Goal: Task Accomplishment & Management: Complete application form

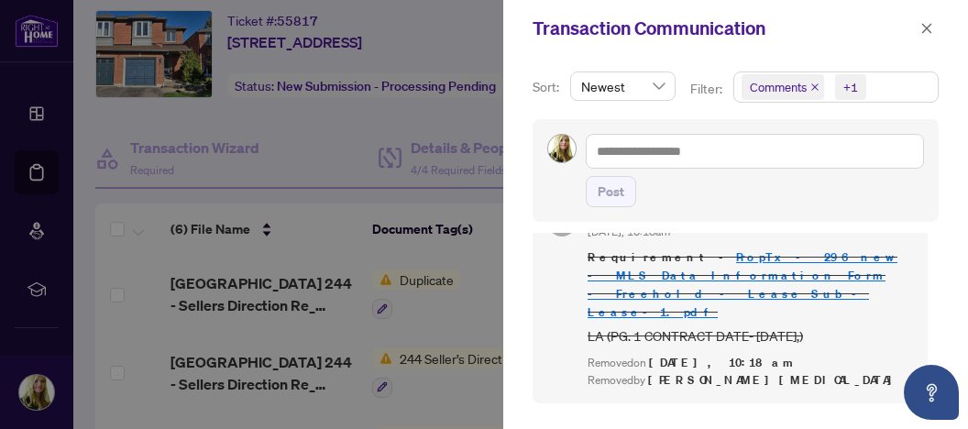
scroll to position [837, 0]
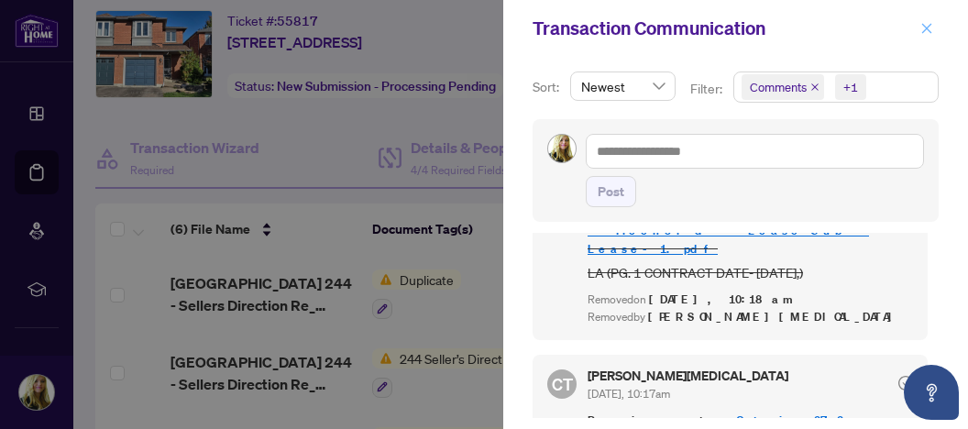
click at [924, 34] on icon "close" at bounding box center [926, 28] width 13 height 13
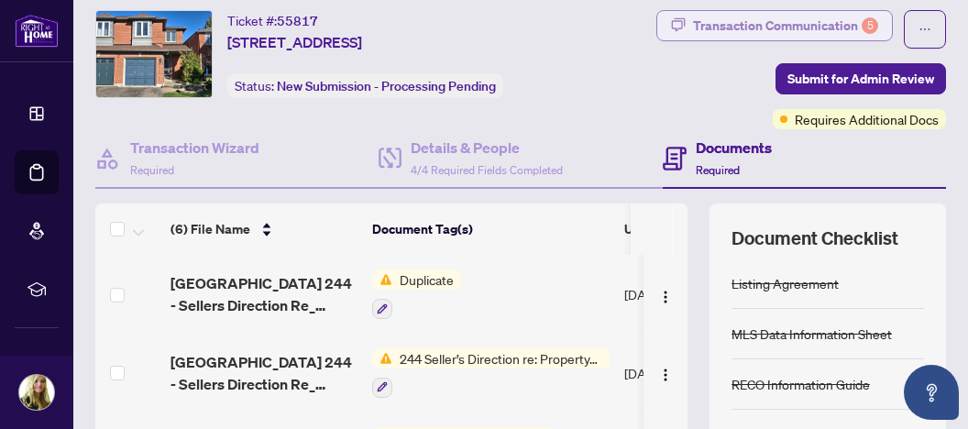
click at [745, 23] on div "Transaction Communication 5" at bounding box center [785, 25] width 185 height 29
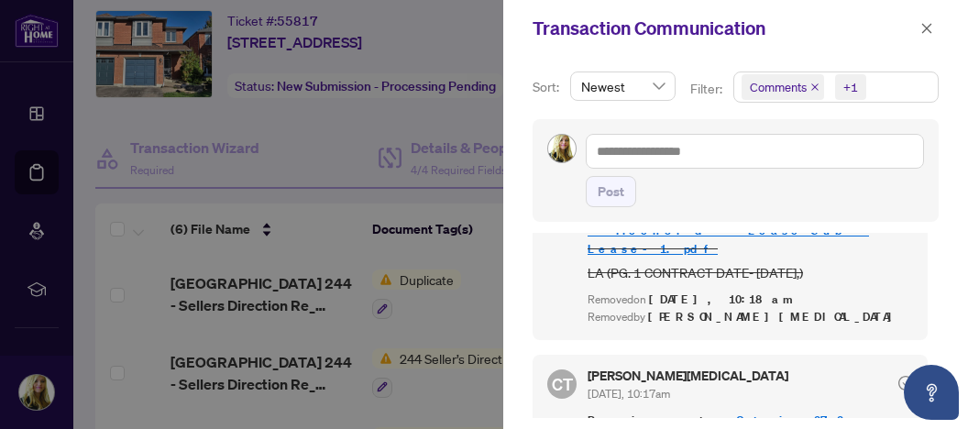
click at [906, 258] on div "CT [PERSON_NAME][MEDICAL_DATA] [DATE], 10:22am Requirement - [GEOGRAPHIC_DATA] …" at bounding box center [736, 325] width 406 height 185
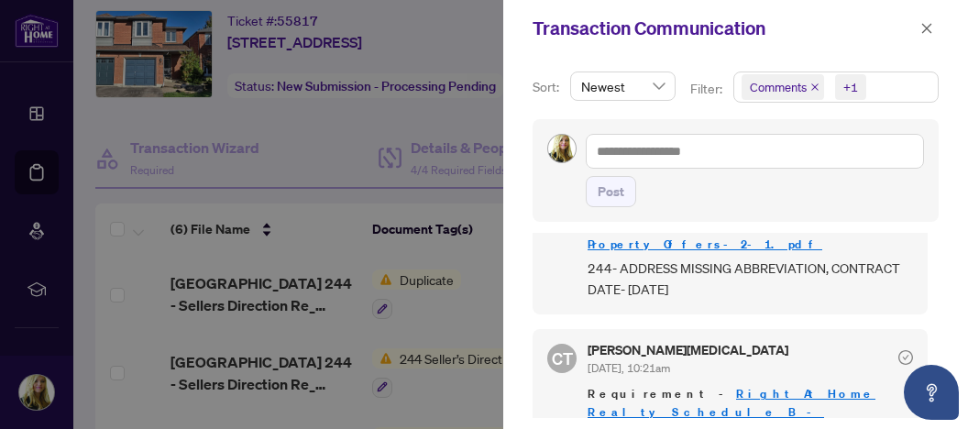
scroll to position [193, 0]
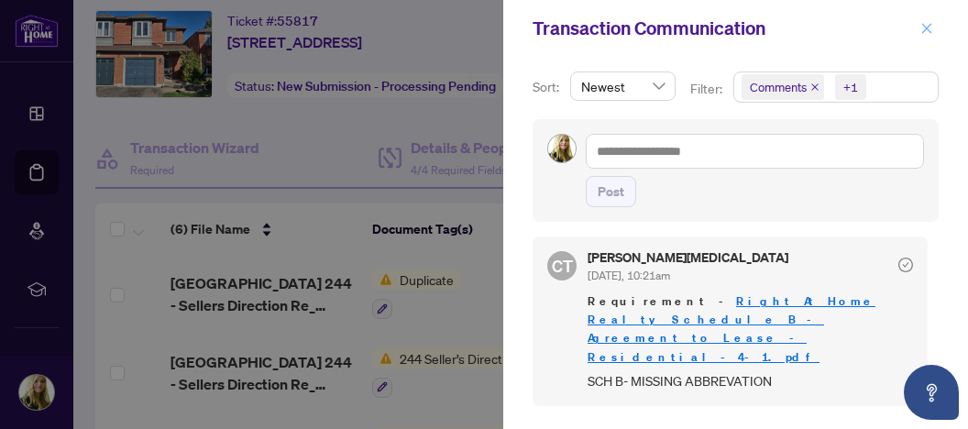
click at [929, 28] on icon "close" at bounding box center [927, 28] width 10 height 10
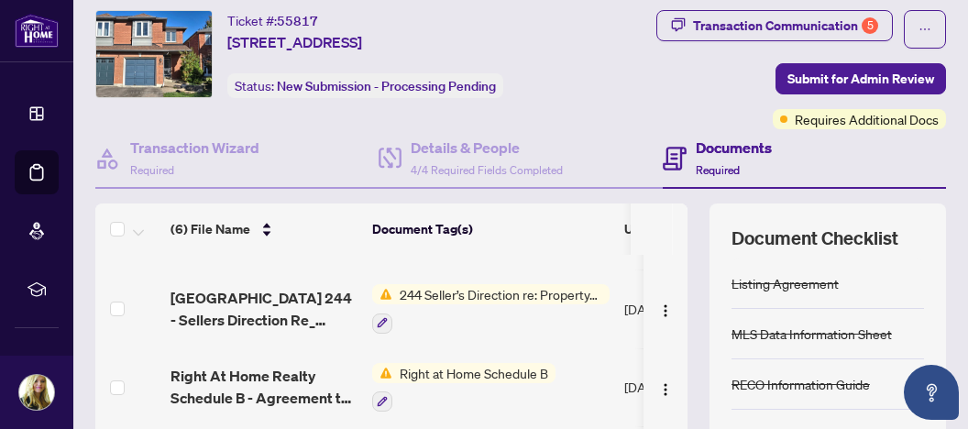
scroll to position [99, 0]
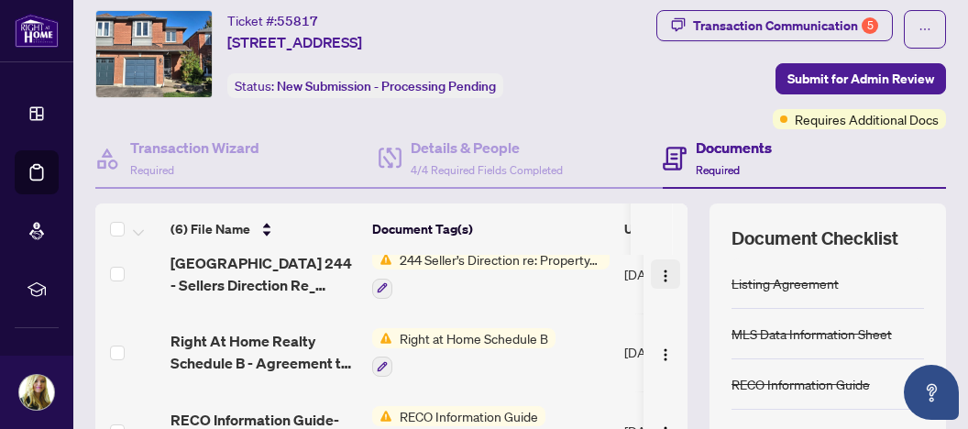
click at [658, 269] on img "button" at bounding box center [665, 276] width 15 height 15
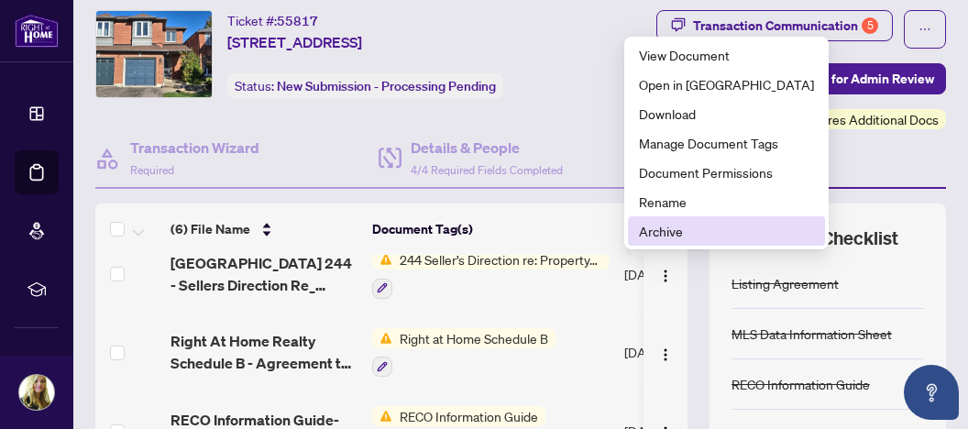
click at [660, 227] on span "Archive" at bounding box center [726, 231] width 175 height 20
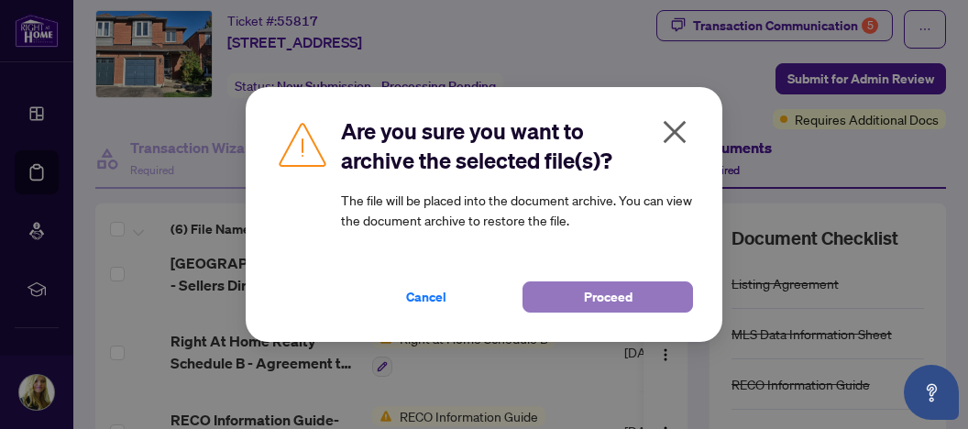
click at [611, 296] on span "Proceed" at bounding box center [608, 296] width 49 height 29
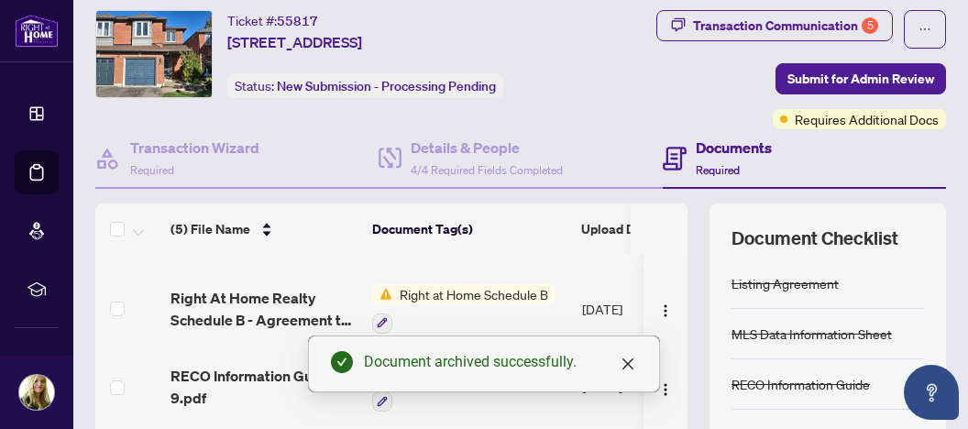
scroll to position [93, 0]
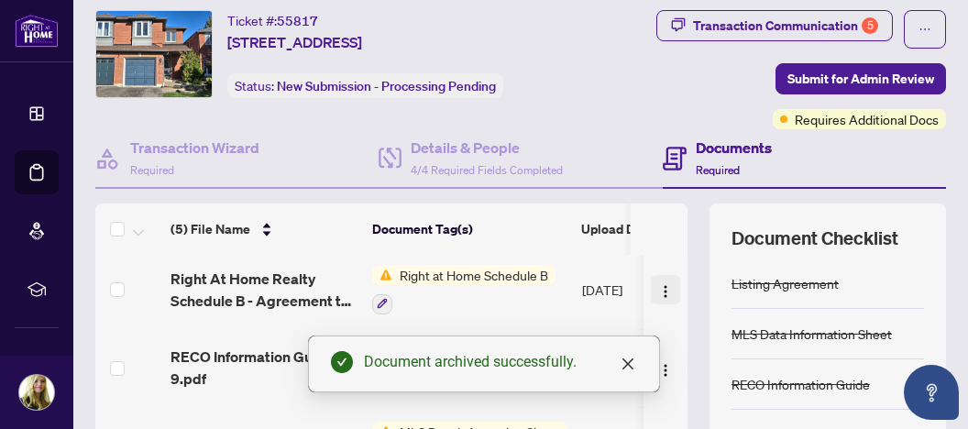
click at [658, 284] on img "button" at bounding box center [665, 291] width 15 height 15
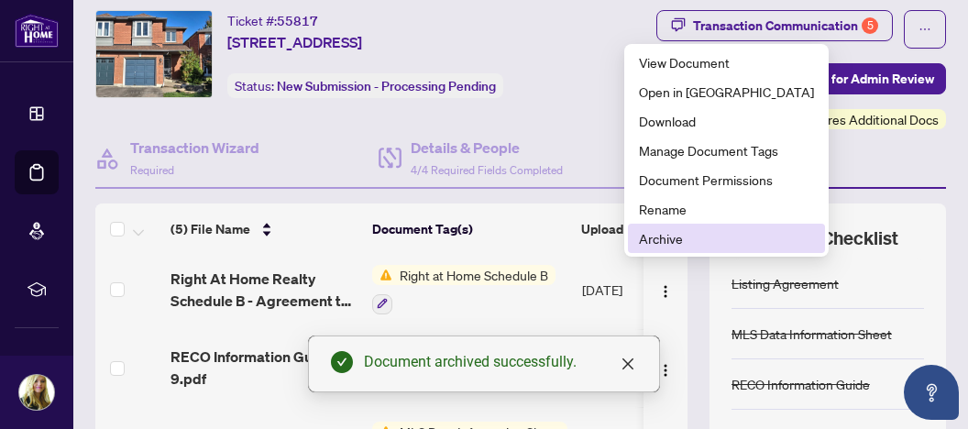
click at [667, 237] on span "Archive" at bounding box center [726, 238] width 175 height 20
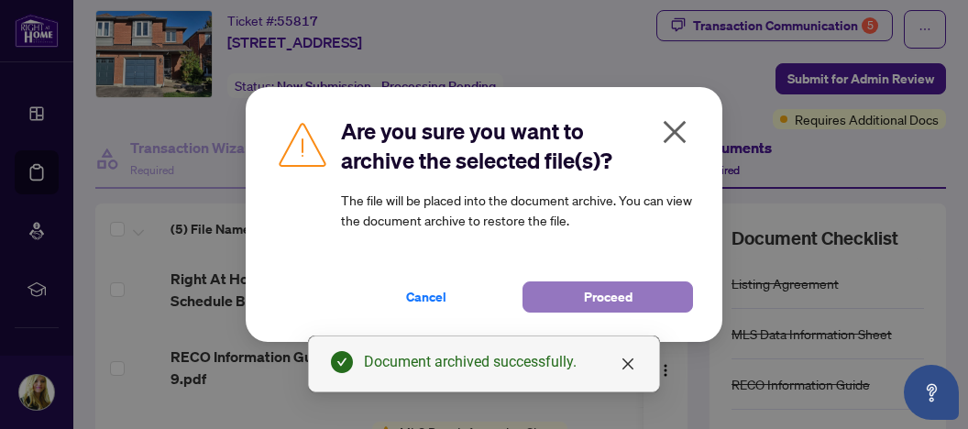
click at [621, 292] on span "Proceed" at bounding box center [608, 296] width 49 height 29
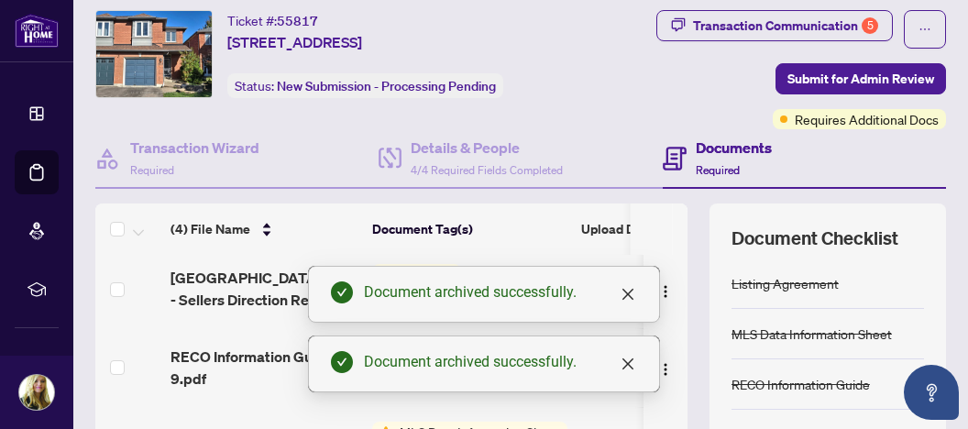
scroll to position [15, 0]
click at [626, 293] on icon "close" at bounding box center [628, 294] width 15 height 15
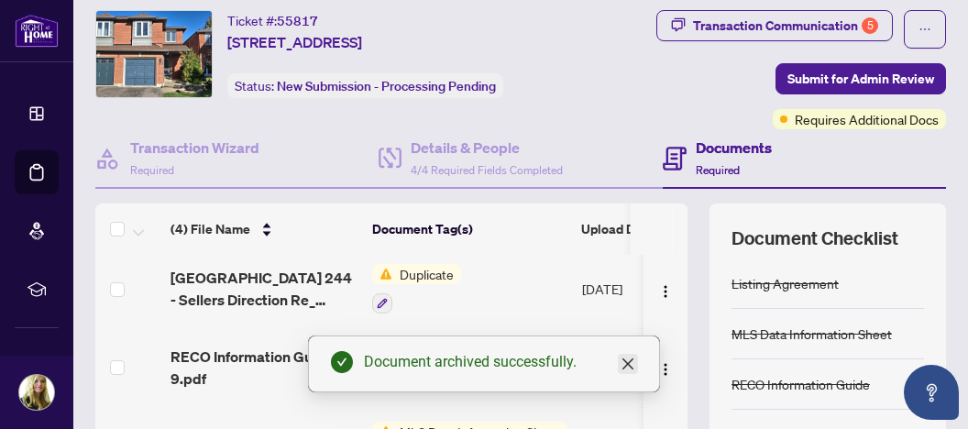
click at [632, 362] on icon "close" at bounding box center [627, 363] width 11 height 11
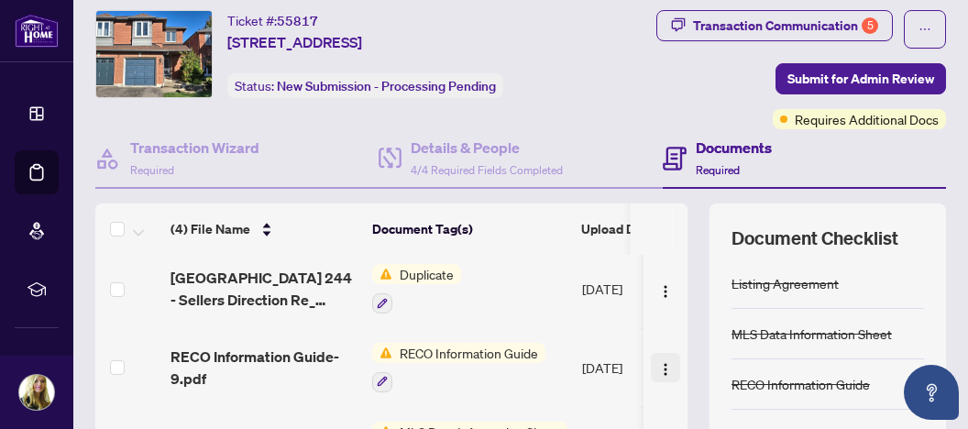
click at [658, 362] on img "button" at bounding box center [665, 369] width 15 height 15
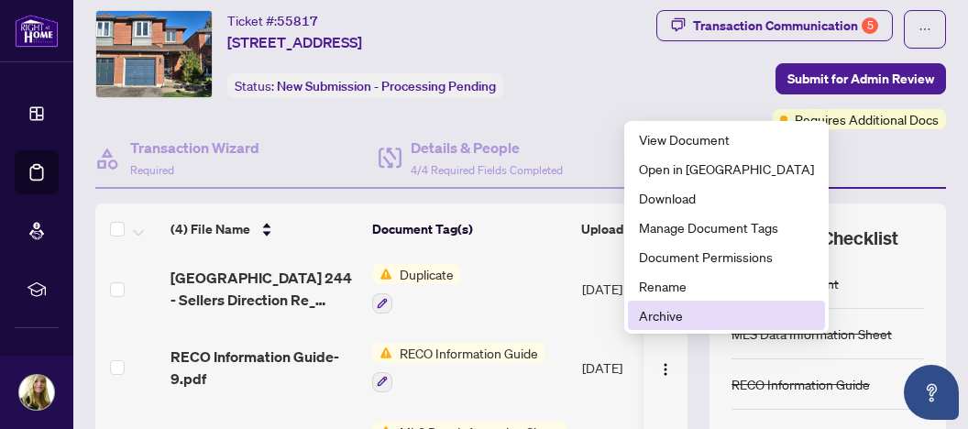
click at [668, 312] on span "Archive" at bounding box center [726, 315] width 175 height 20
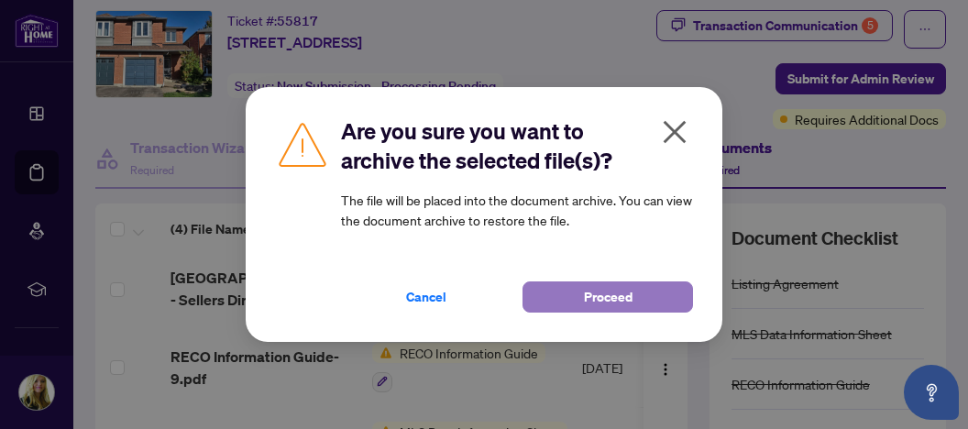
click at [611, 294] on span "Proceed" at bounding box center [608, 296] width 49 height 29
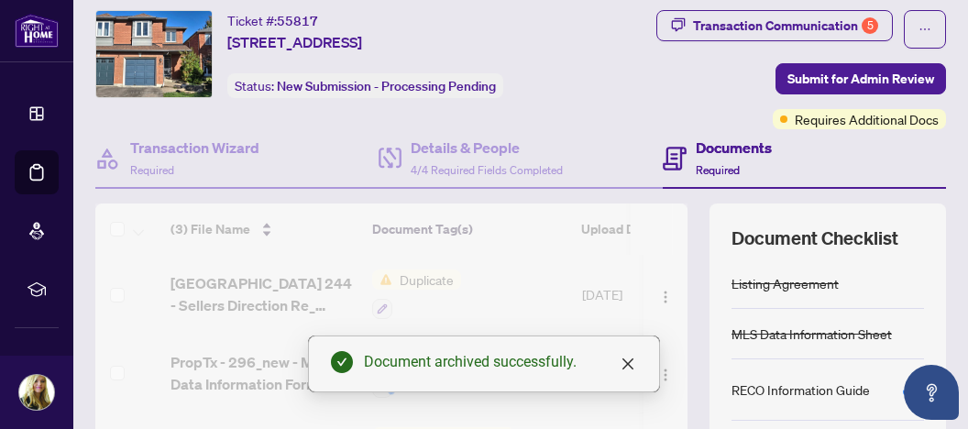
scroll to position [0, 0]
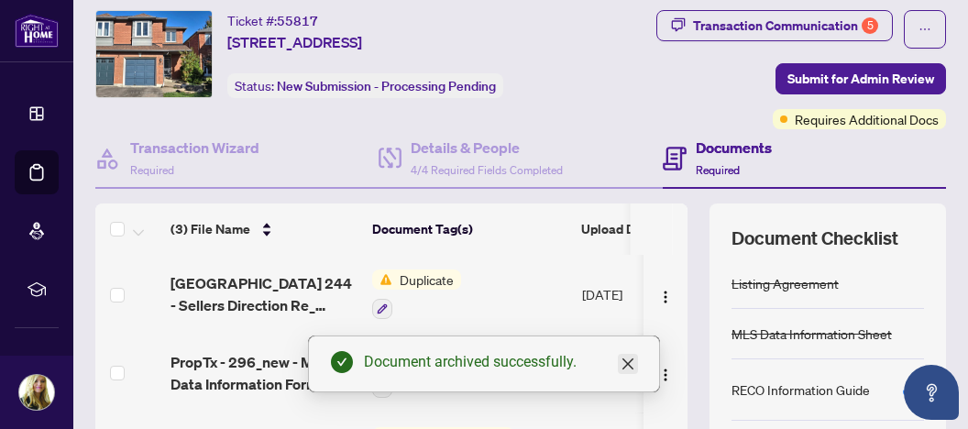
click at [629, 361] on icon "close" at bounding box center [628, 364] width 15 height 15
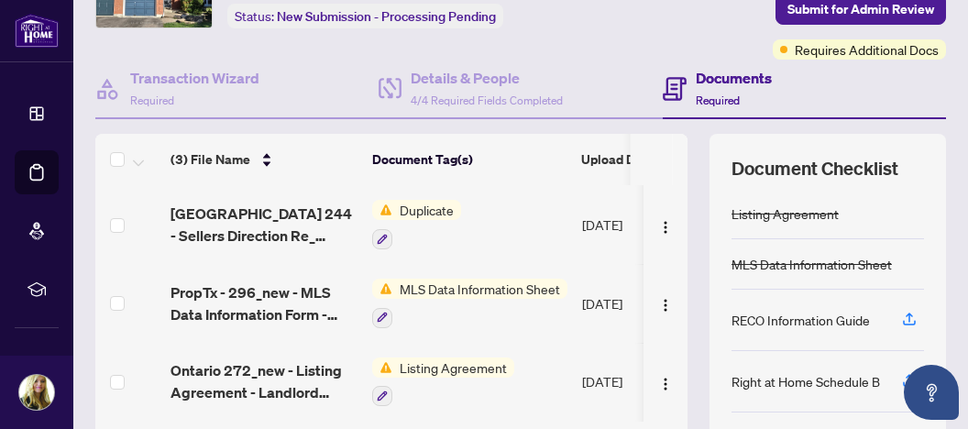
scroll to position [145, 0]
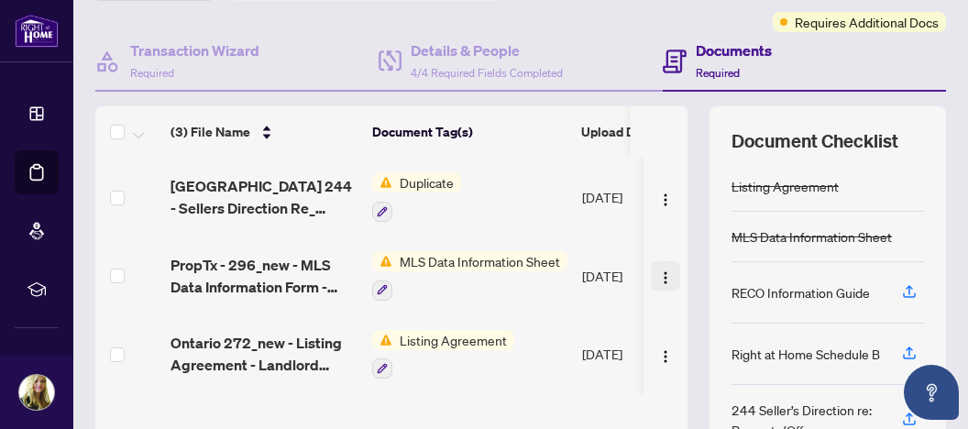
click at [658, 270] on img "button" at bounding box center [665, 277] width 15 height 15
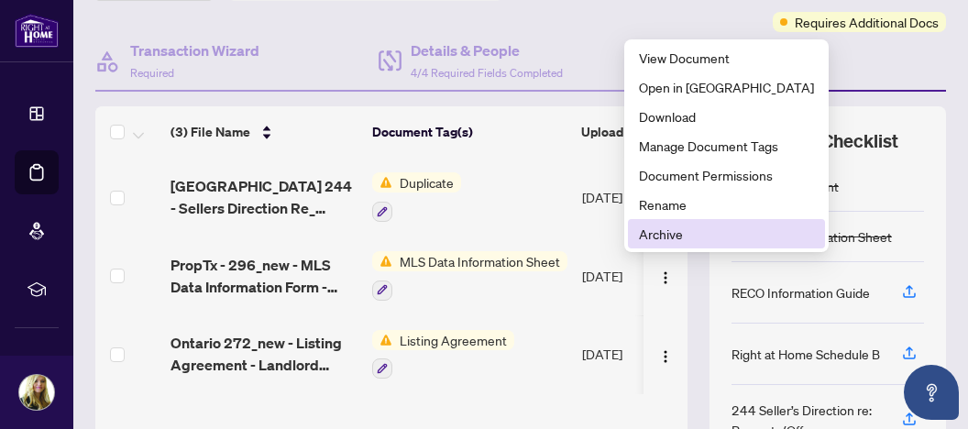
click at [678, 231] on span "Archive" at bounding box center [726, 234] width 175 height 20
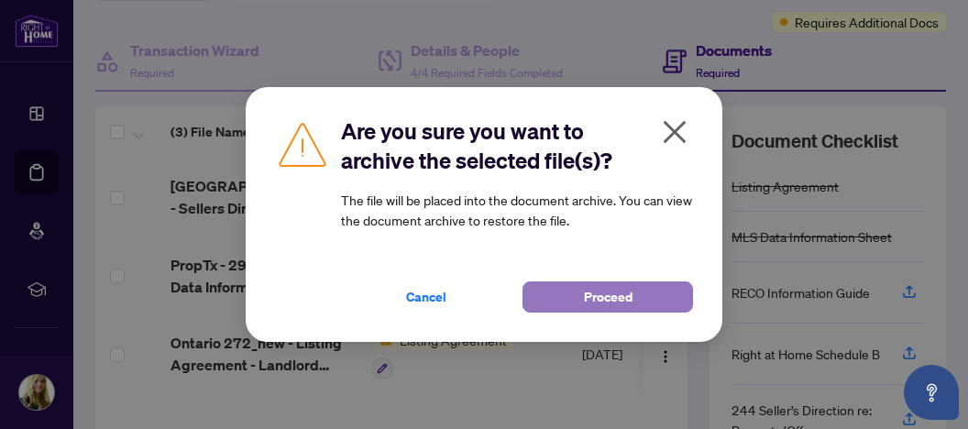
click at [616, 293] on span "Proceed" at bounding box center [608, 296] width 49 height 29
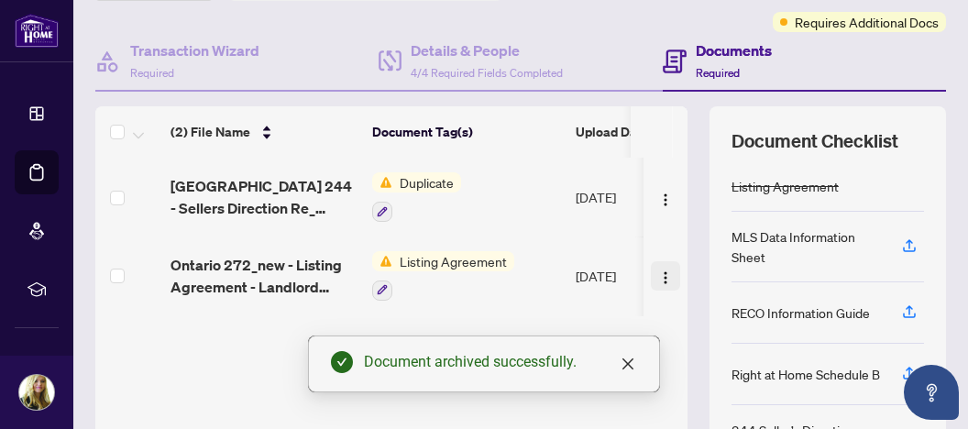
click at [658, 270] on img "button" at bounding box center [665, 277] width 15 height 15
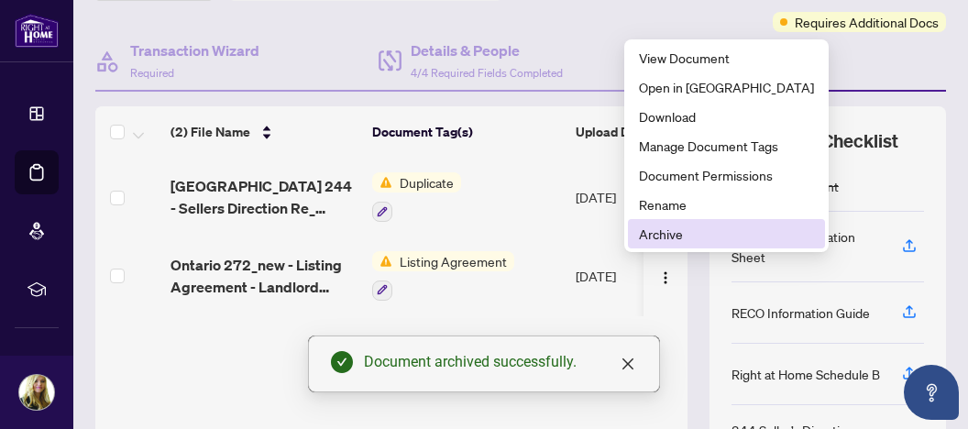
click at [655, 233] on span "Archive" at bounding box center [726, 234] width 175 height 20
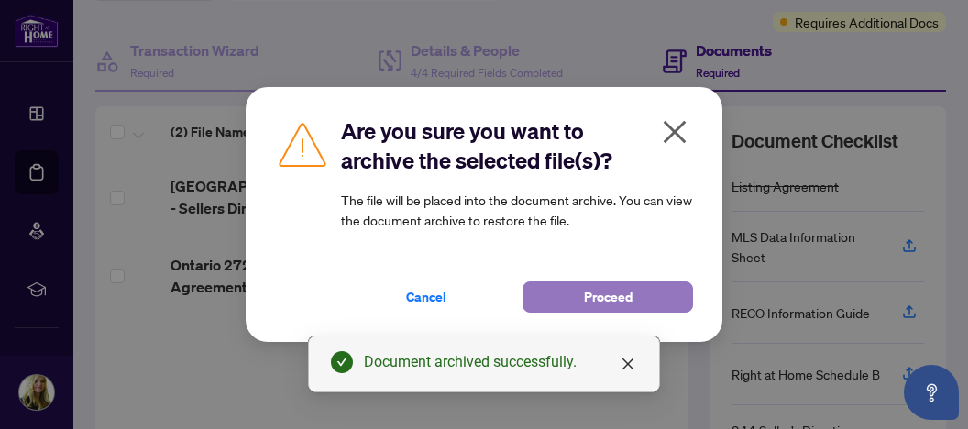
click at [606, 296] on span "Proceed" at bounding box center [608, 296] width 49 height 29
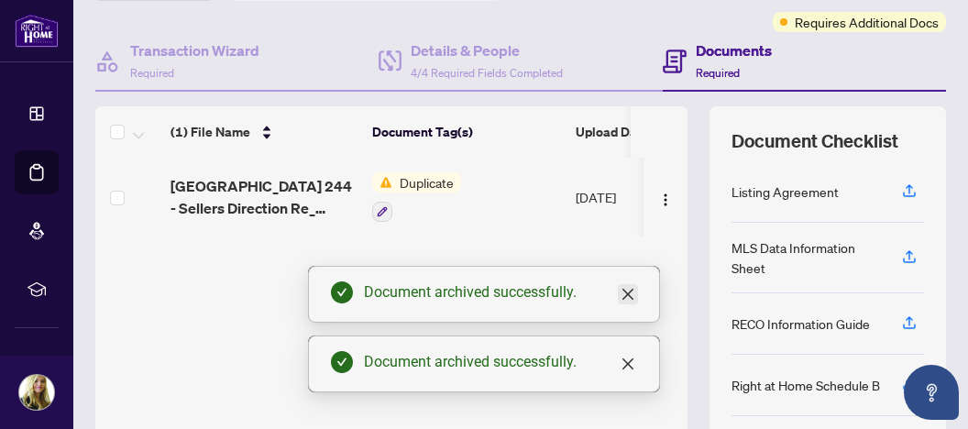
click at [626, 295] on icon "close" at bounding box center [628, 294] width 15 height 15
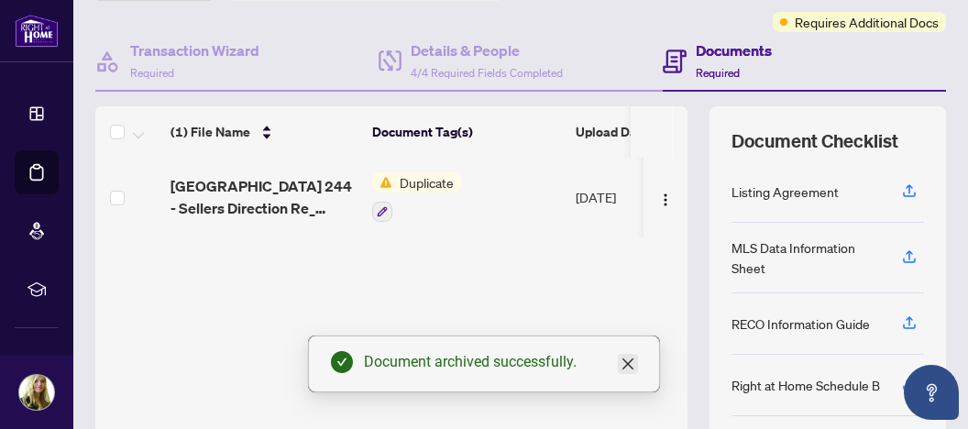
click at [632, 361] on icon "close" at bounding box center [627, 363] width 11 height 11
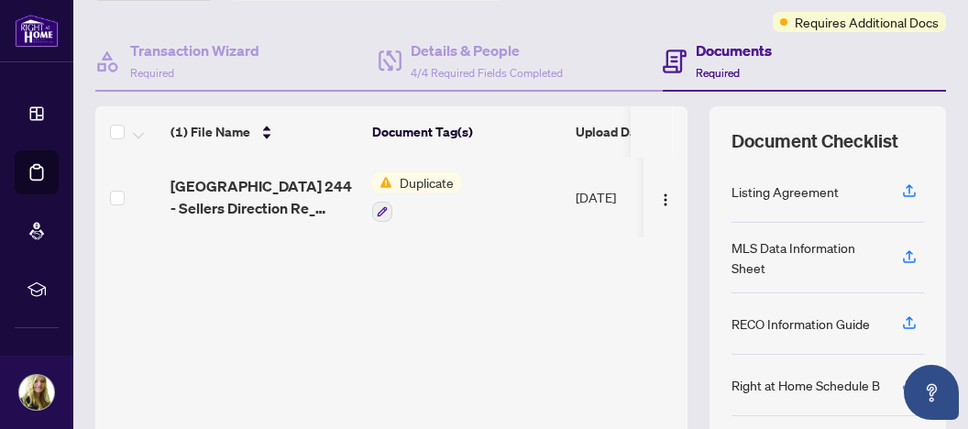
scroll to position [44, 0]
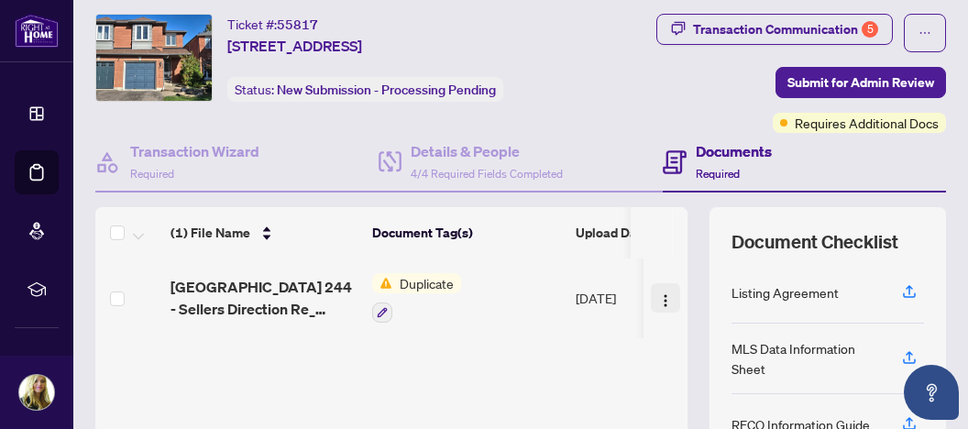
click at [658, 294] on img "button" at bounding box center [665, 300] width 15 height 15
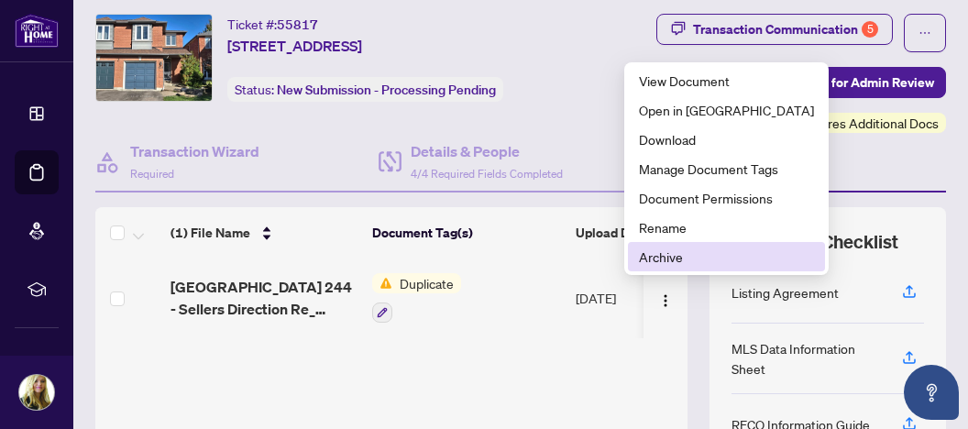
click at [658, 258] on span "Archive" at bounding box center [726, 257] width 175 height 20
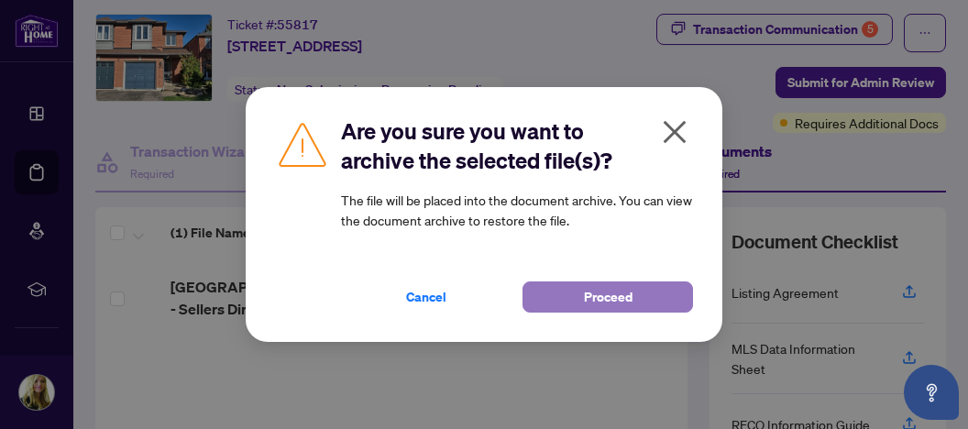
click at [614, 292] on span "Proceed" at bounding box center [608, 296] width 49 height 29
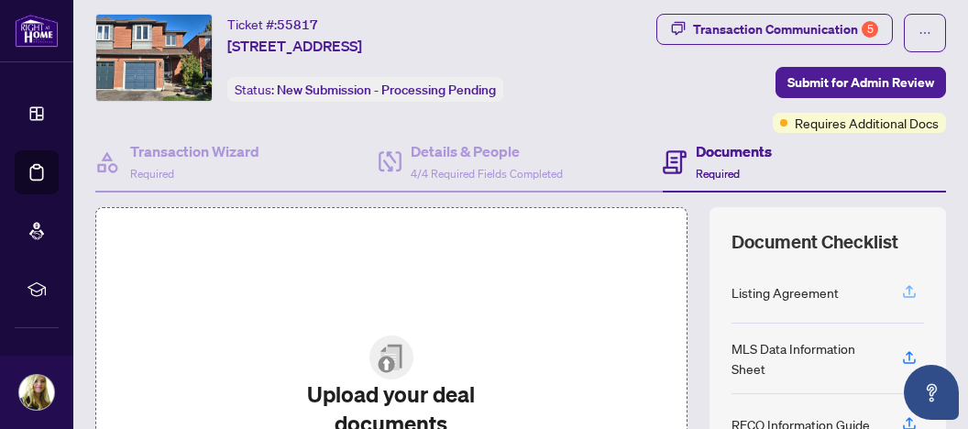
click at [906, 285] on icon "button" at bounding box center [909, 289] width 7 height 9
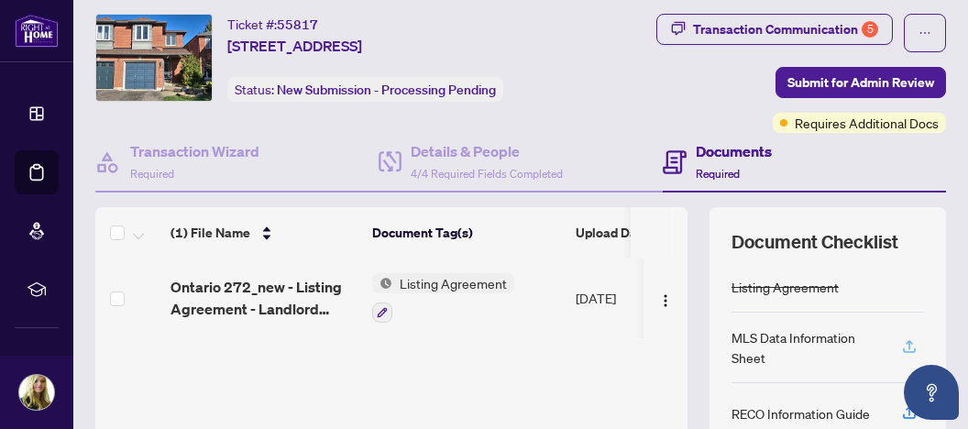
click at [901, 345] on icon "button" at bounding box center [909, 346] width 17 height 17
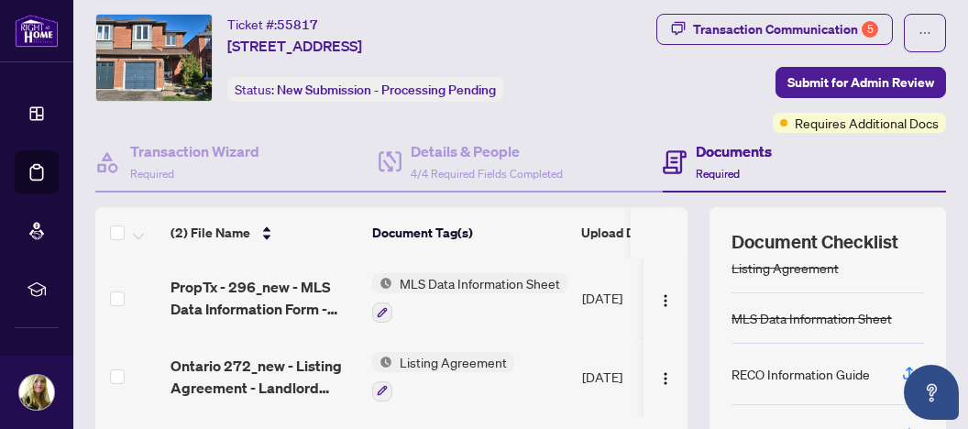
scroll to position [141, 0]
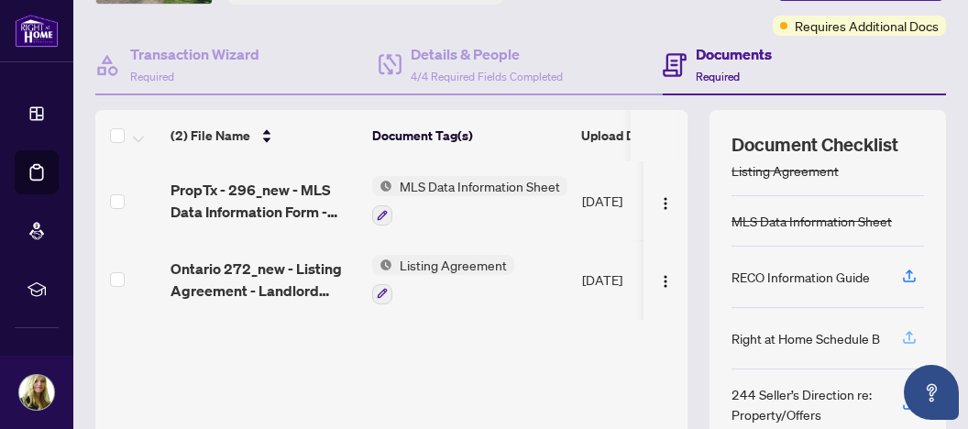
click at [901, 330] on icon "button" at bounding box center [909, 337] width 17 height 17
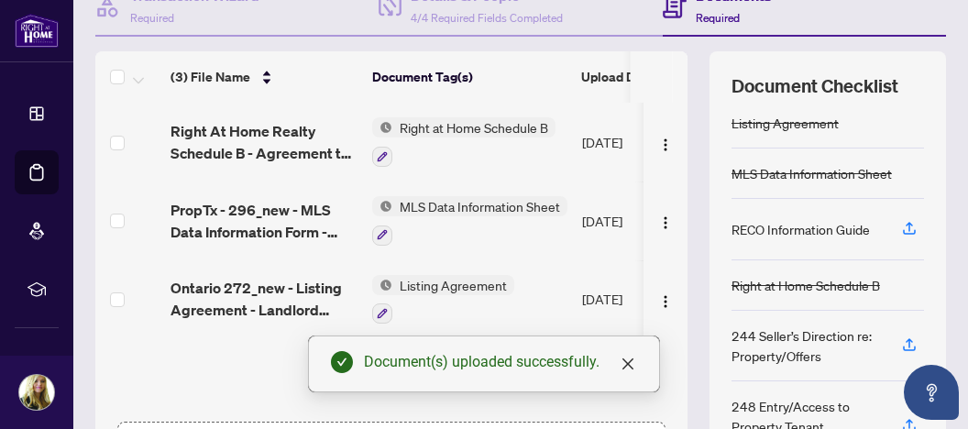
scroll to position [238, 0]
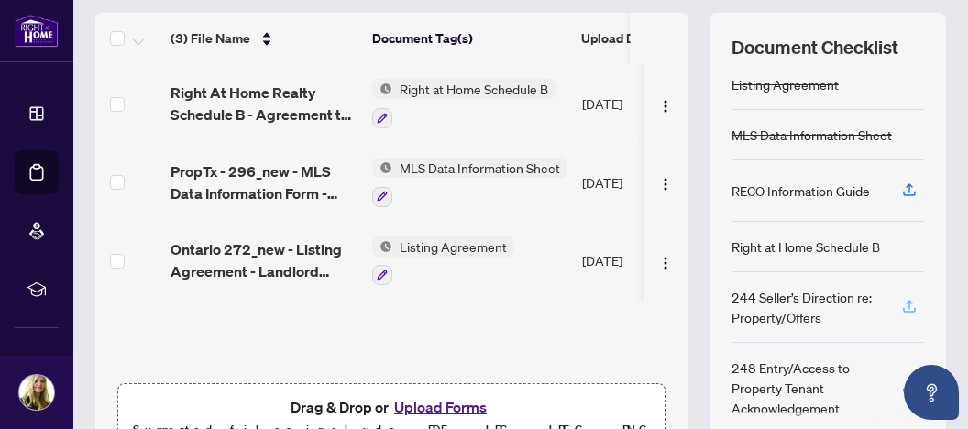
click at [901, 303] on icon "button" at bounding box center [909, 306] width 17 height 17
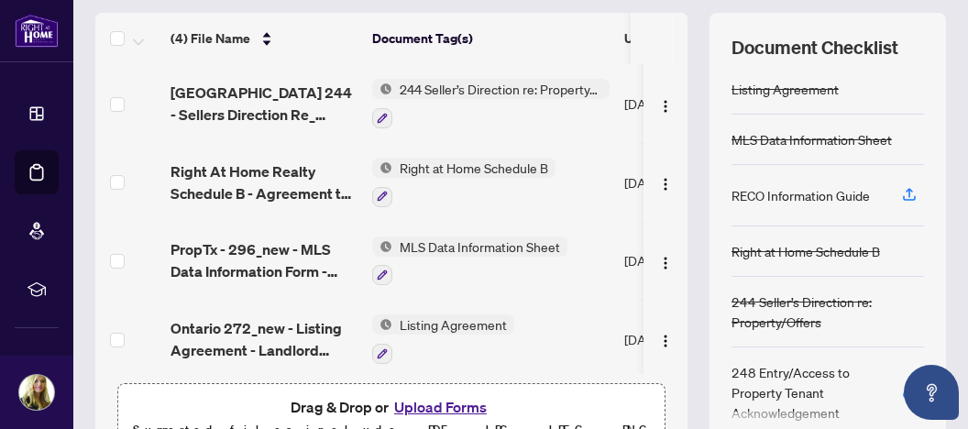
scroll to position [0, 0]
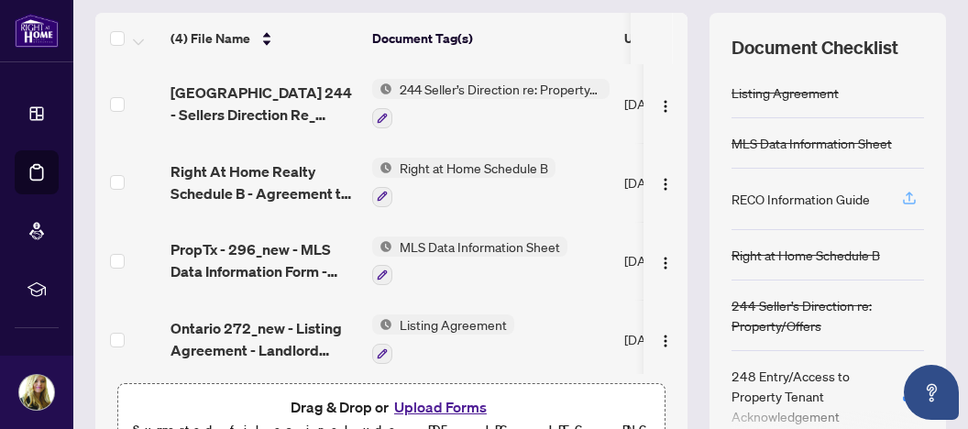
click at [901, 196] on icon "button" at bounding box center [909, 198] width 17 height 17
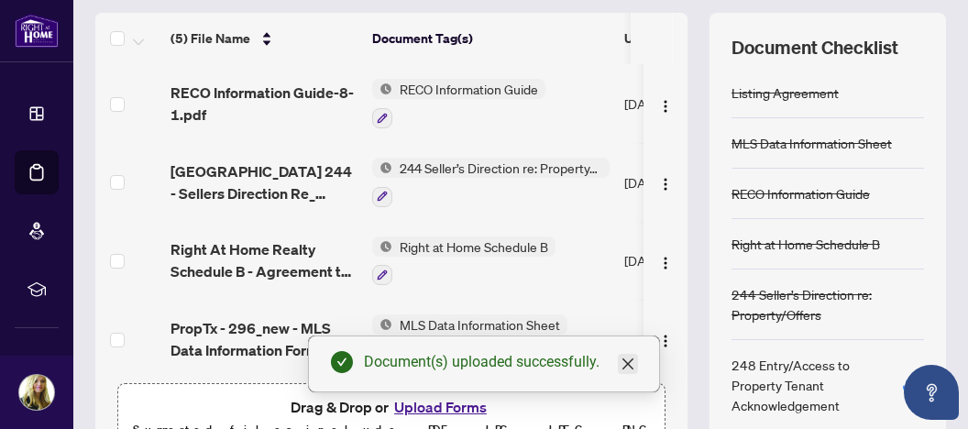
click at [629, 363] on icon "close" at bounding box center [627, 363] width 11 height 11
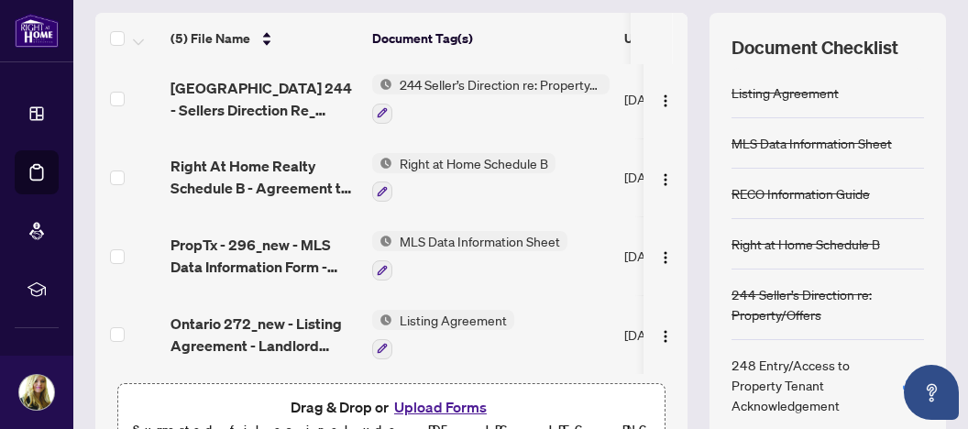
scroll to position [92, 0]
click at [906, 379] on icon "button" at bounding box center [909, 382] width 7 height 9
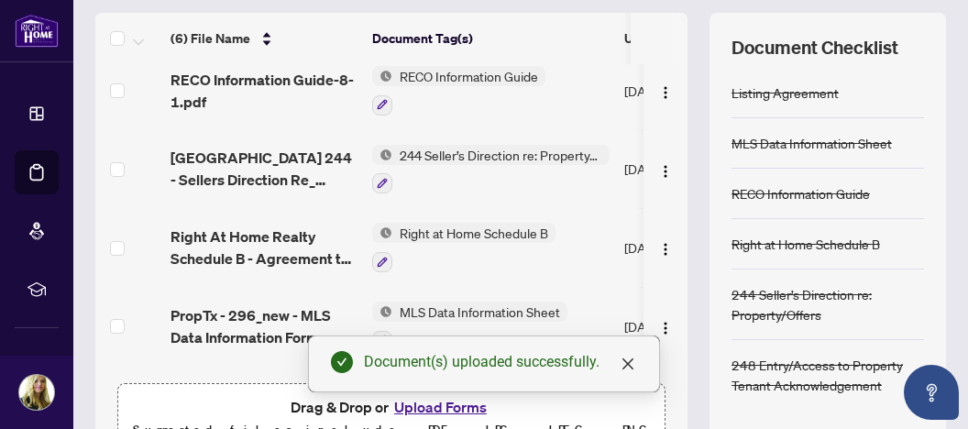
scroll to position [170, 0]
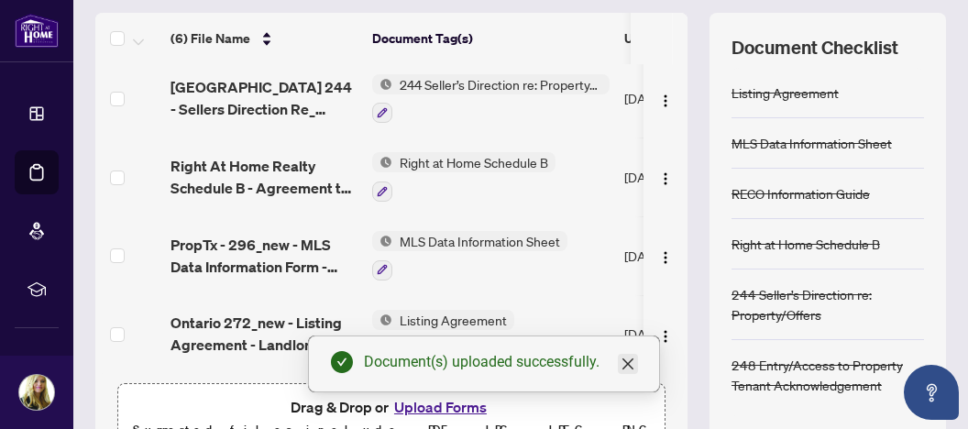
click at [628, 366] on icon "close" at bounding box center [627, 363] width 11 height 11
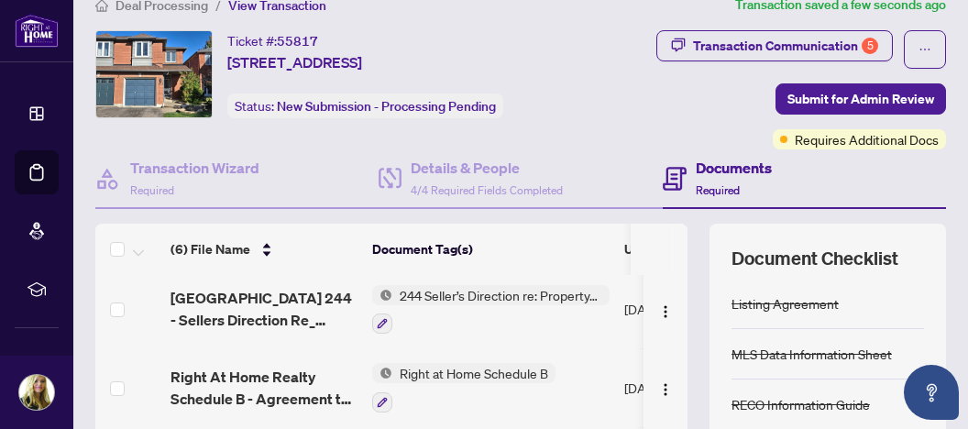
scroll to position [0, 0]
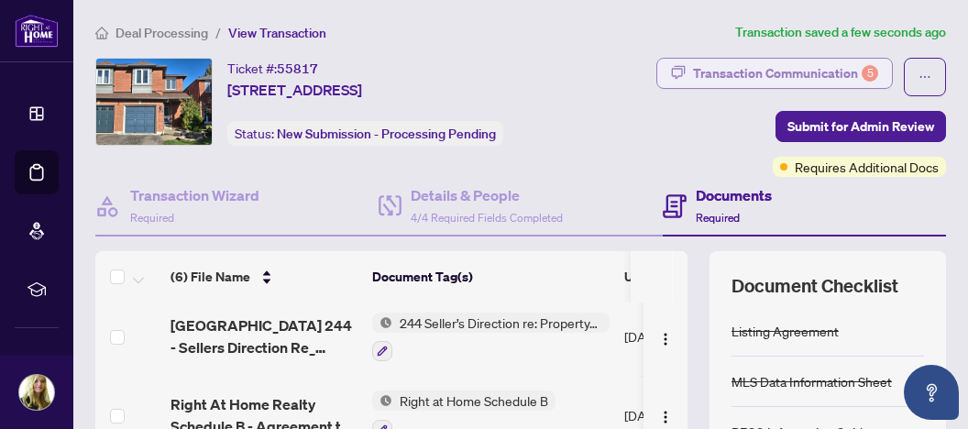
click at [734, 72] on div "Transaction Communication 5" at bounding box center [785, 73] width 185 height 29
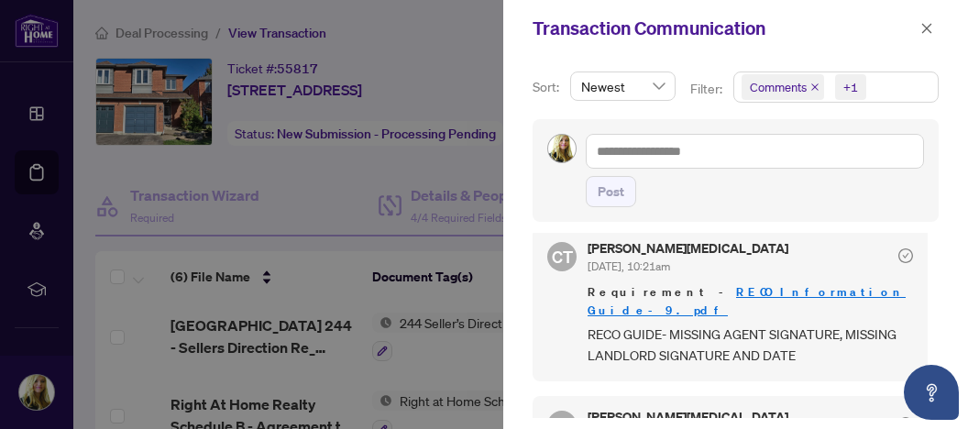
scroll to position [290, 0]
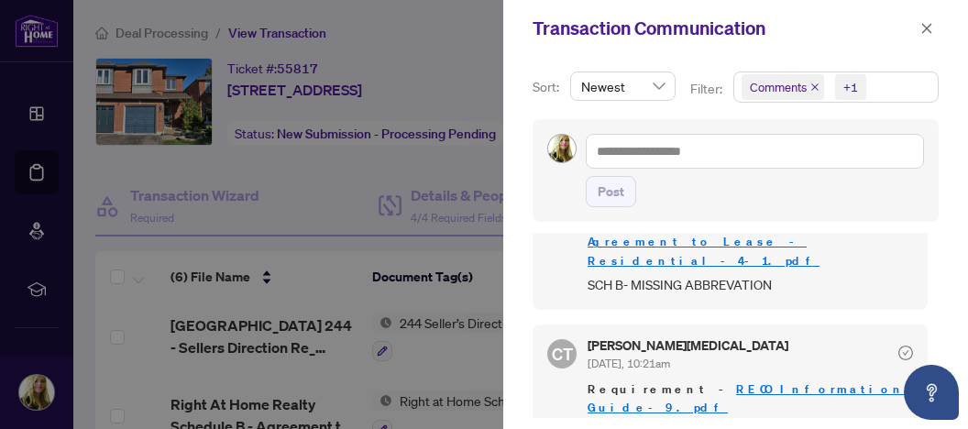
click at [475, 249] on div at bounding box center [484, 214] width 968 height 429
click at [926, 24] on icon "close" at bounding box center [926, 28] width 13 height 13
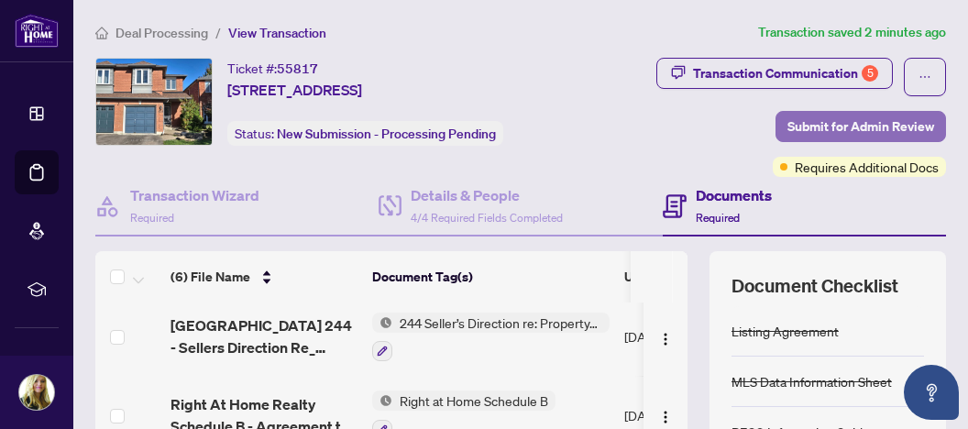
click at [851, 127] on span "Submit for Admin Review" at bounding box center [861, 126] width 147 height 29
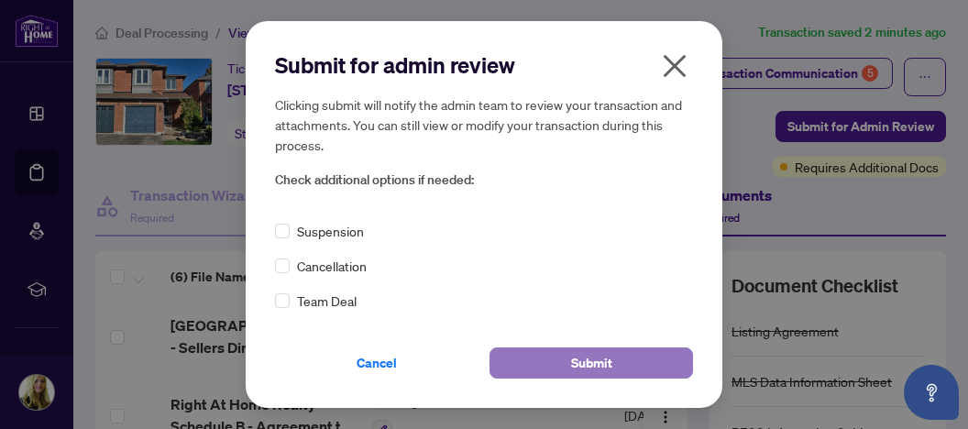
click at [581, 360] on span "Submit" at bounding box center [591, 362] width 41 height 29
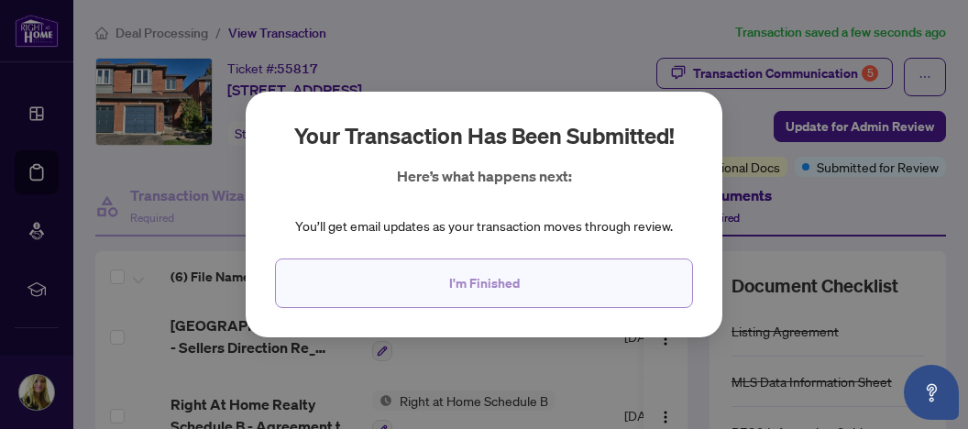
click at [501, 284] on span "I'm Finished" at bounding box center [484, 283] width 71 height 29
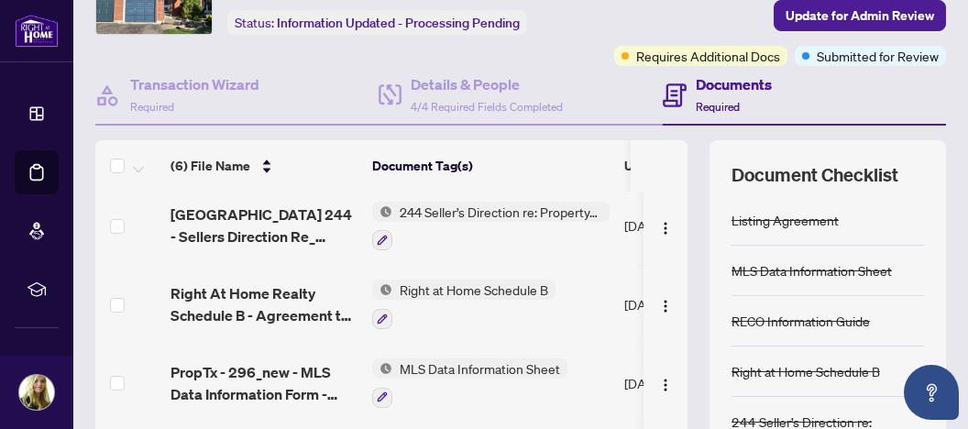
scroll to position [72, 0]
